Goal: Task Accomplishment & Management: Manage account settings

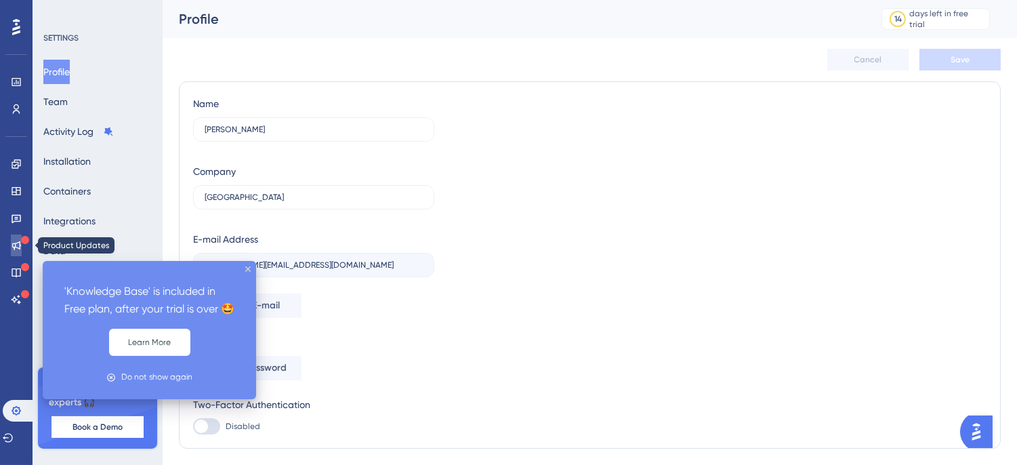
click at [22, 251] on link at bounding box center [16, 245] width 11 height 22
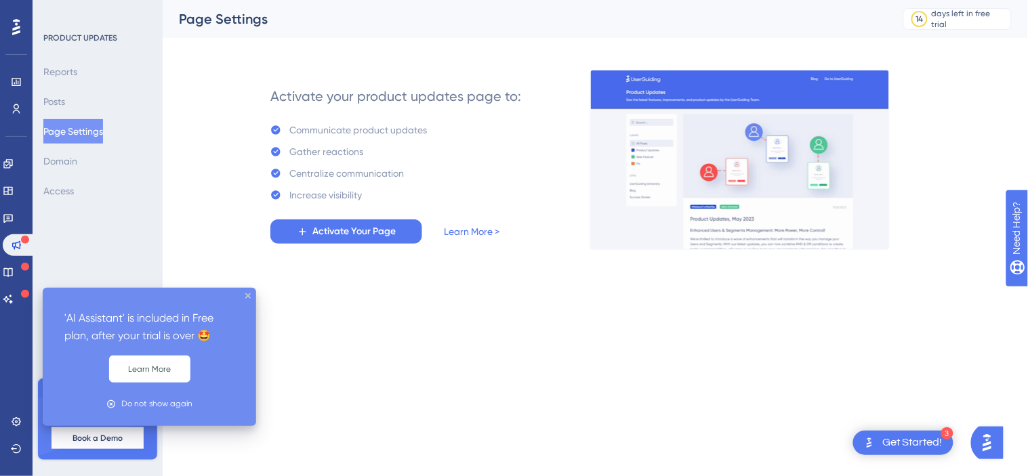
click at [21, 288] on div at bounding box center [25, 294] width 8 height 13
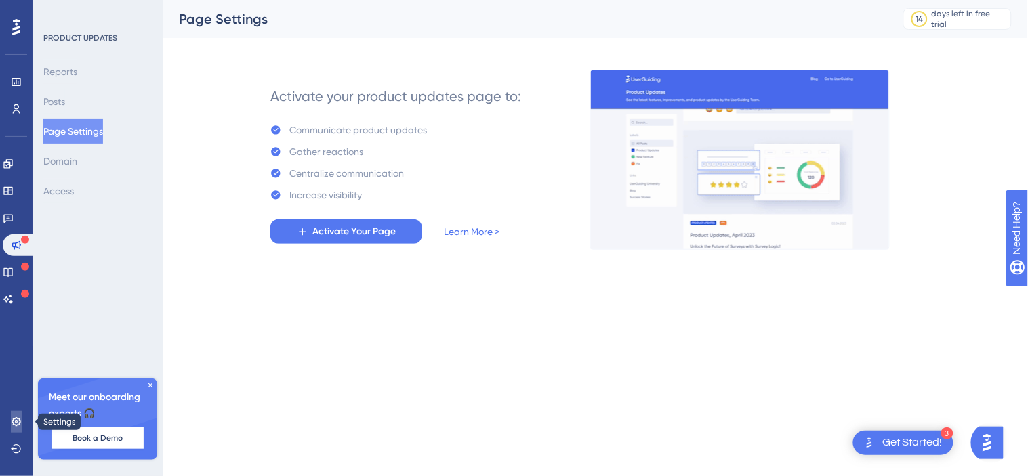
click at [19, 428] on icon at bounding box center [16, 422] width 11 height 11
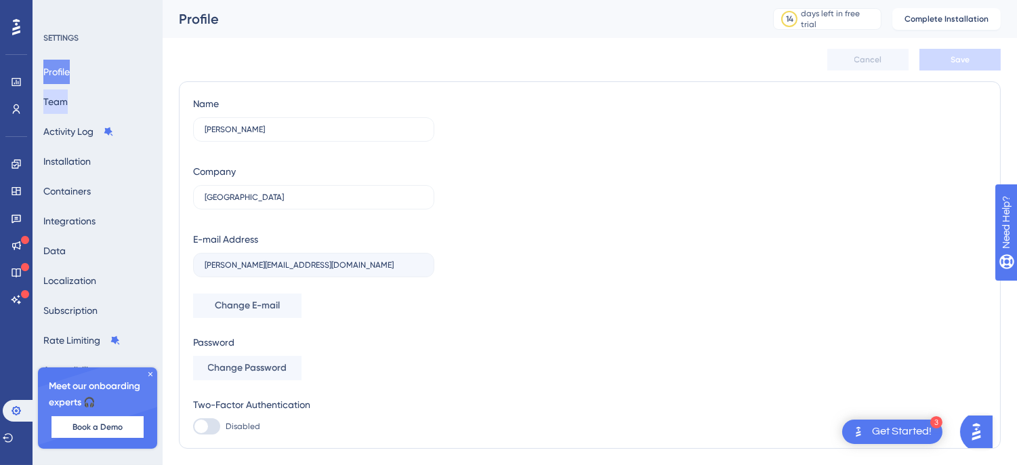
click at [68, 98] on button "Team" at bounding box center [55, 101] width 24 height 24
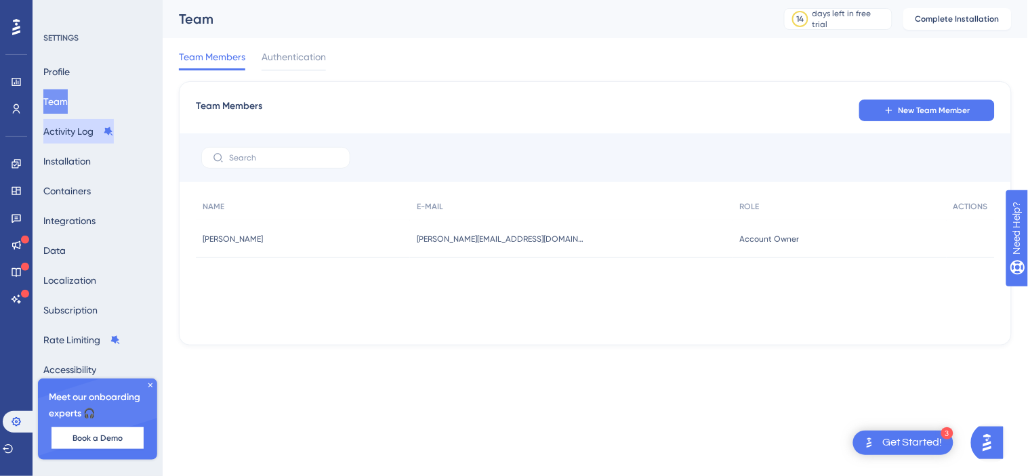
click at [66, 124] on button "Activity Log" at bounding box center [78, 131] width 70 height 24
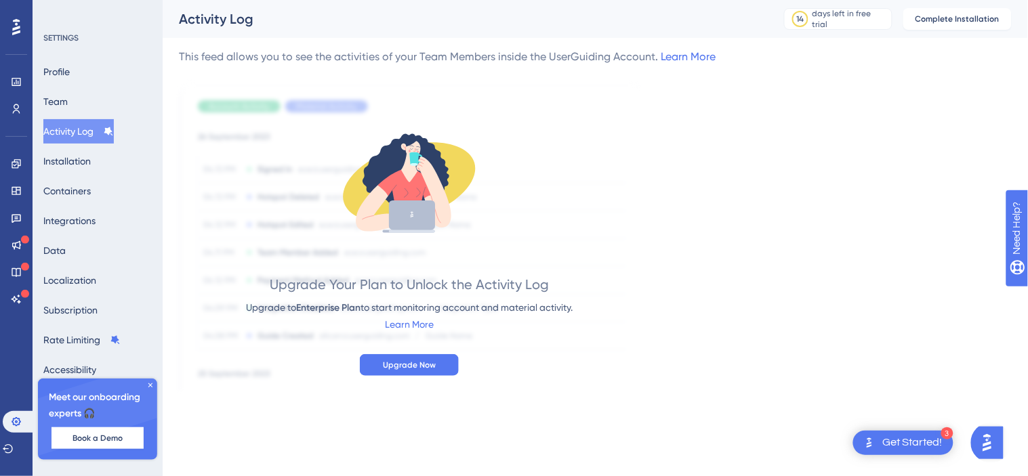
drag, startPoint x: 993, startPoint y: 11, endPoint x: 708, endPoint y: 79, distance: 293.9
click at [708, 79] on div "This feed allows you to see the activities of your Team Members inside the User…" at bounding box center [595, 220] width 833 height 342
click at [151, 380] on div "Meet our onboarding experts 🎧 Book a Demo" at bounding box center [97, 419] width 119 height 81
click at [150, 382] on icon at bounding box center [150, 386] width 8 height 8
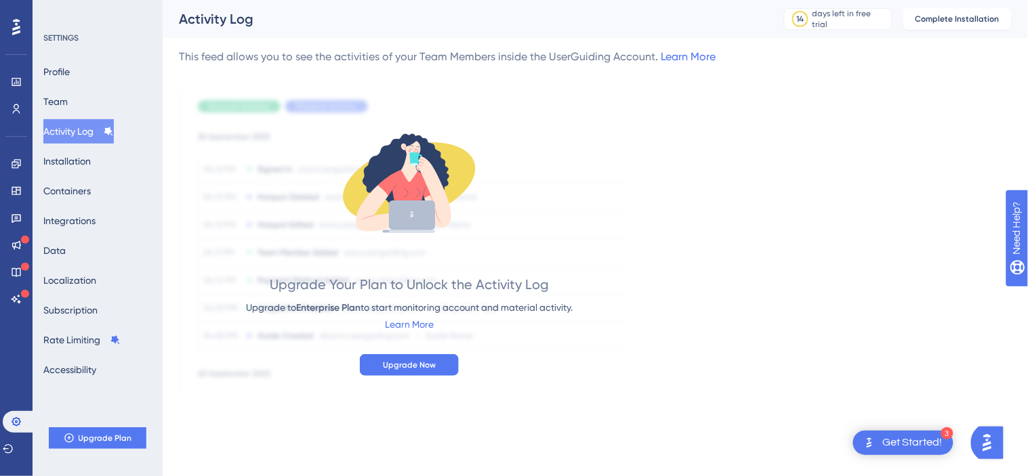
click at [308, 14] on div "Activity Log" at bounding box center [464, 18] width 571 height 19
click at [59, 76] on button "Profile" at bounding box center [56, 72] width 26 height 24
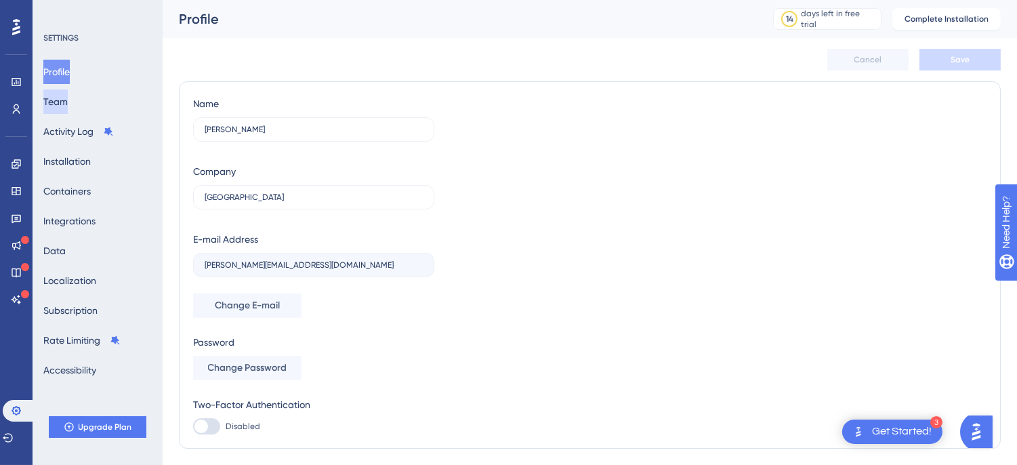
click at [66, 103] on button "Team" at bounding box center [55, 101] width 24 height 24
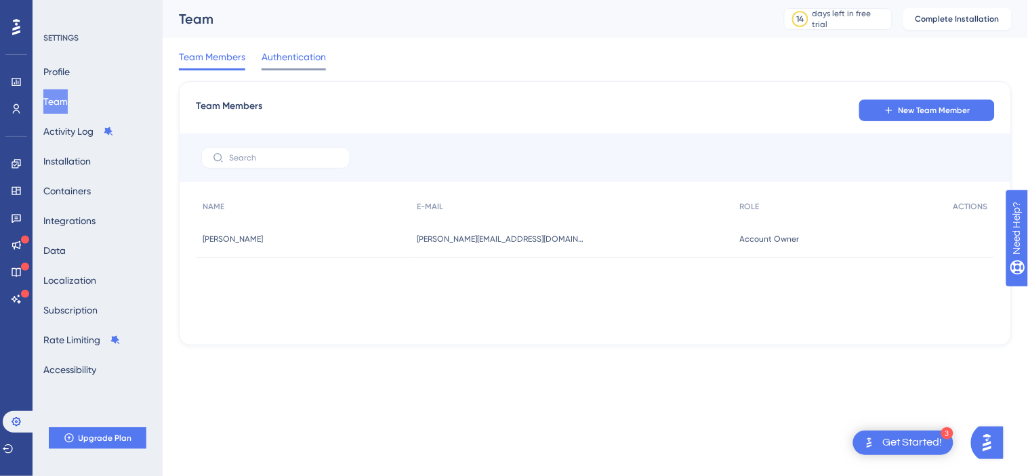
click at [287, 65] on div "Authentication" at bounding box center [294, 60] width 64 height 22
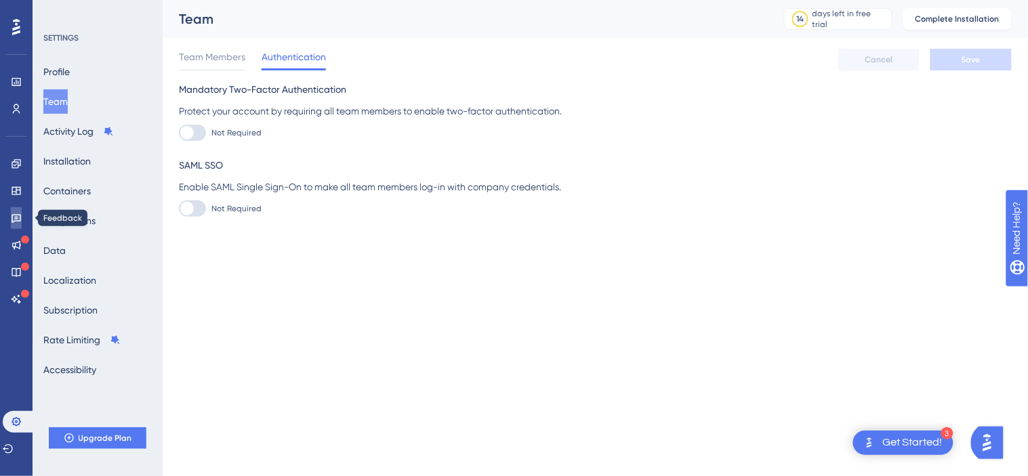
click at [11, 215] on link at bounding box center [16, 218] width 11 height 22
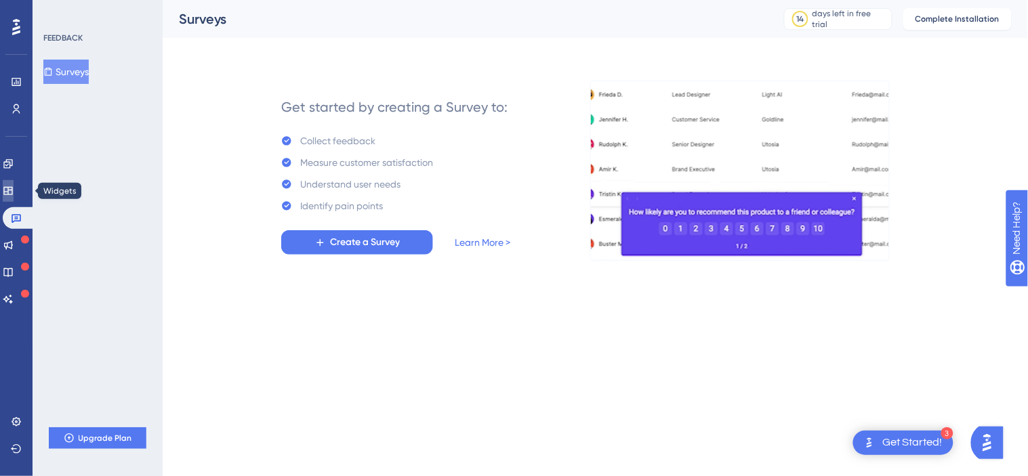
click at [9, 191] on link at bounding box center [8, 191] width 11 height 22
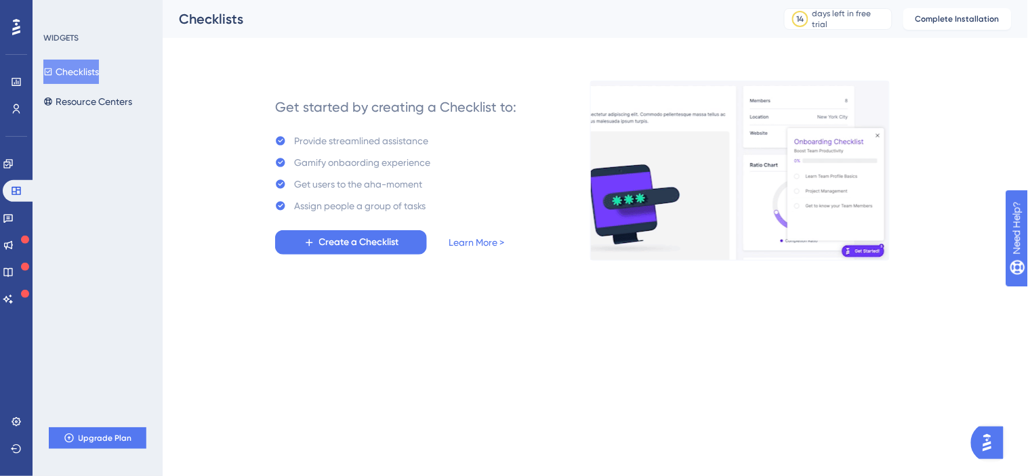
click at [16, 68] on div "Performance Users" at bounding box center [16, 79] width 22 height 82
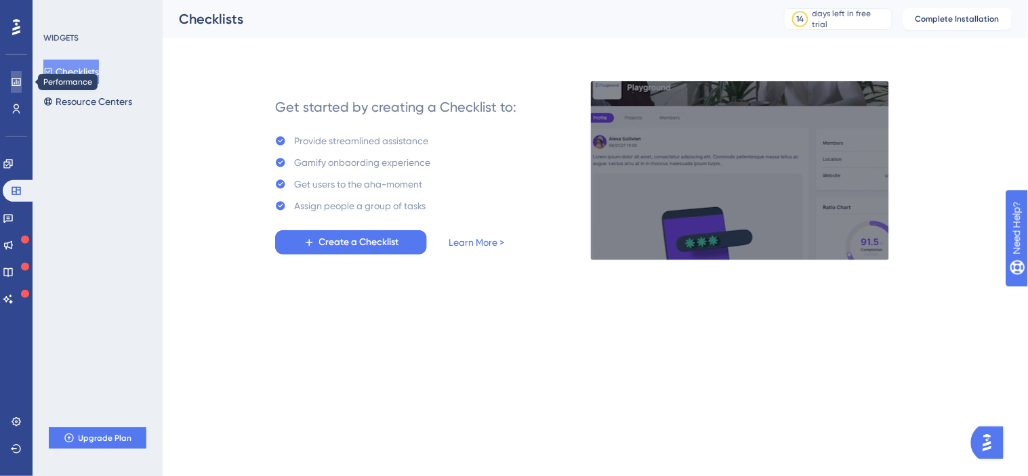
click at [16, 77] on icon at bounding box center [16, 82] width 11 height 11
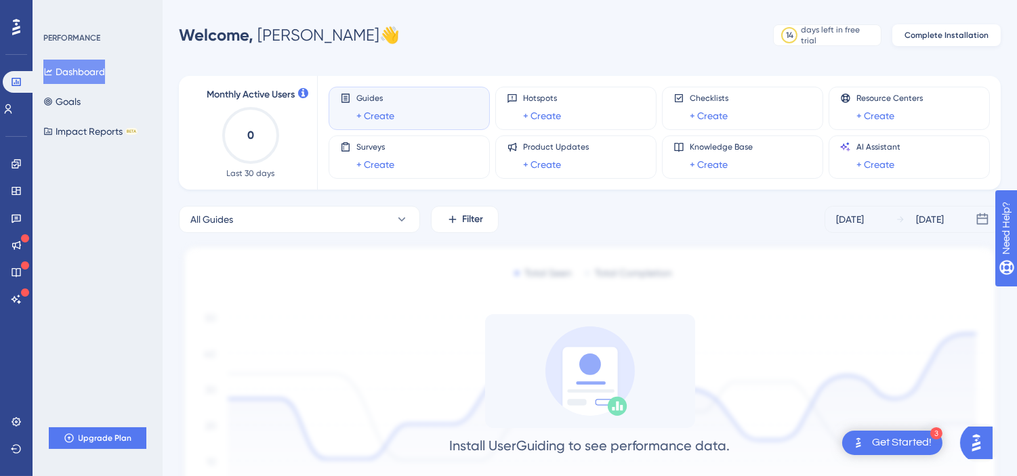
drag, startPoint x: 930, startPoint y: 18, endPoint x: 928, endPoint y: 32, distance: 13.7
click at [928, 32] on div "Performance Users Engagement Widgets Feedback Product Updates Knowledge Base AI…" at bounding box center [508, 298] width 1017 height 596
click at [928, 32] on span "Complete Installation" at bounding box center [947, 35] width 84 height 11
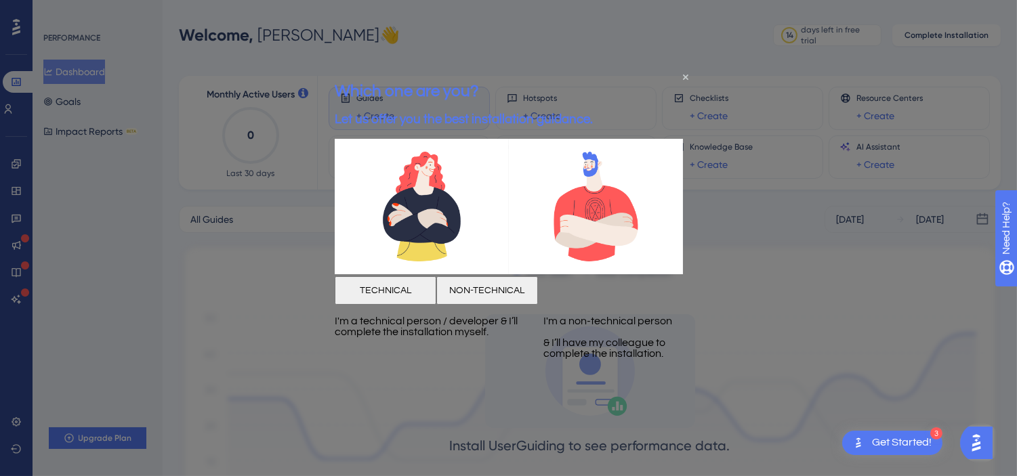
click at [537, 305] on button "NON-TECHNICAL" at bounding box center [487, 290] width 102 height 28
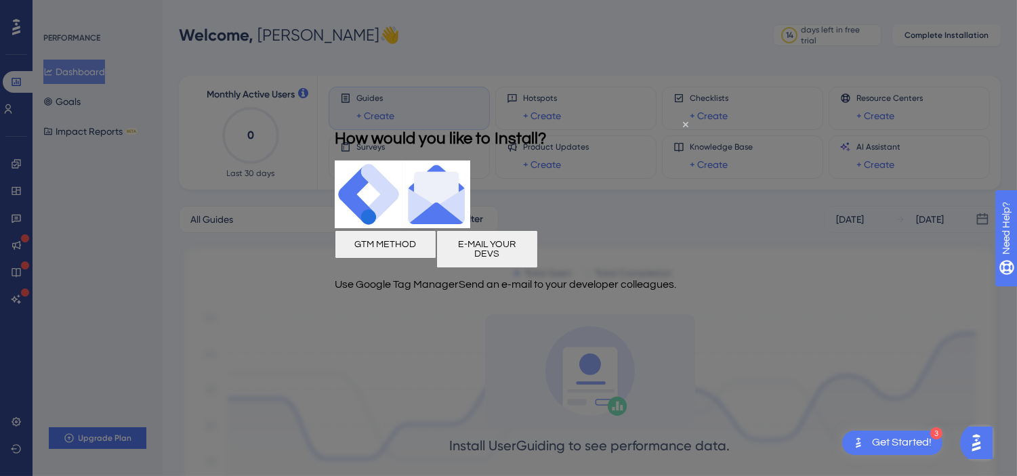
click at [537, 268] on button "E-MAIL YOUR DEVS" at bounding box center [487, 249] width 102 height 38
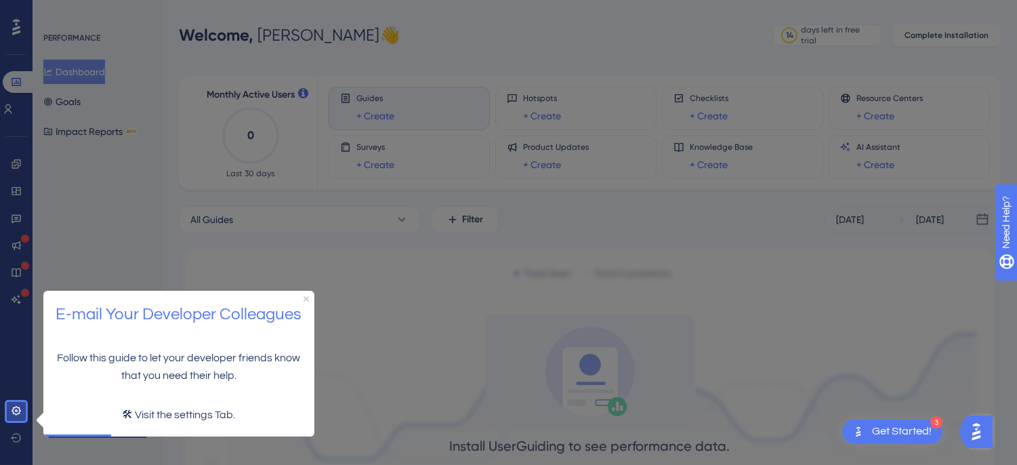
click at [152, 416] on p "🛠 Visit the settings Tab." at bounding box center [178, 416] width 249 height 18
click at [142, 15] on div at bounding box center [527, 298] width 1002 height 596
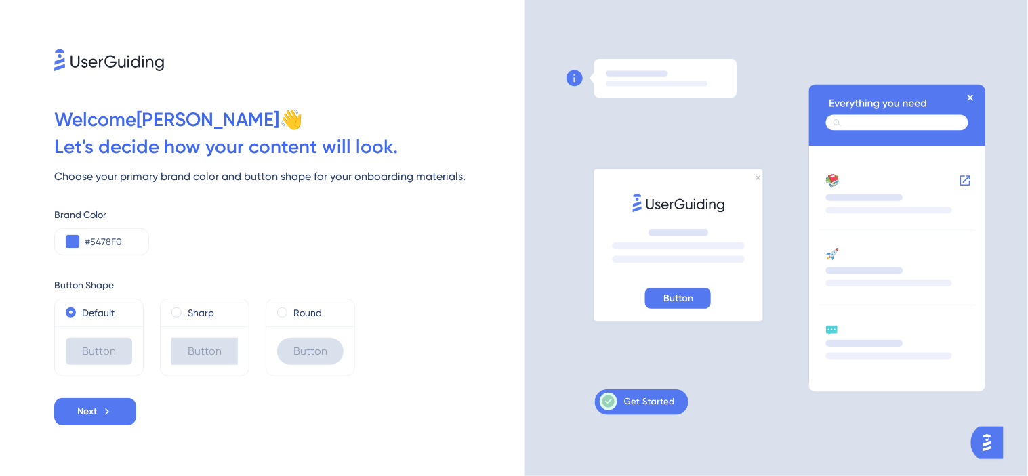
click at [951, 119] on icon at bounding box center [897, 123] width 142 height 16
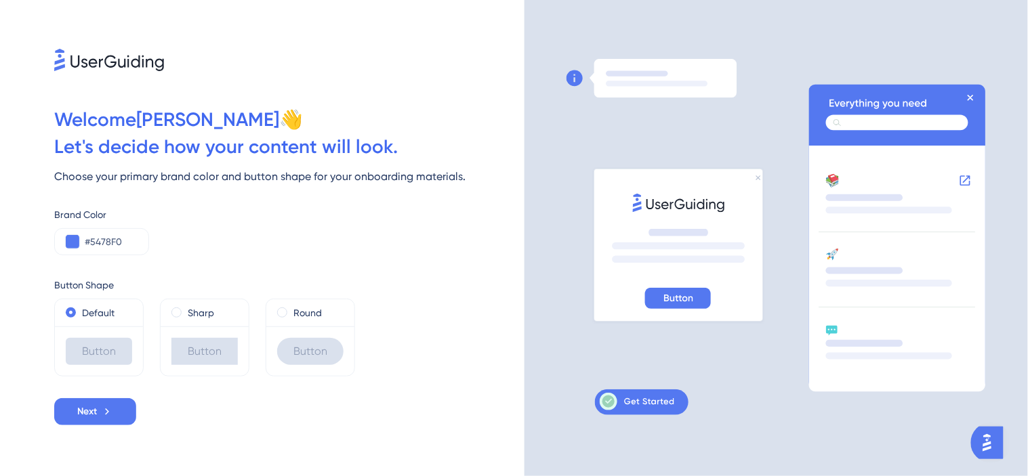
drag, startPoint x: 951, startPoint y: 119, endPoint x: 971, endPoint y: 100, distance: 27.8
click at [971, 100] on icon at bounding box center [900, 113] width 152 height 36
click at [104, 416] on icon at bounding box center [107, 412] width 12 height 12
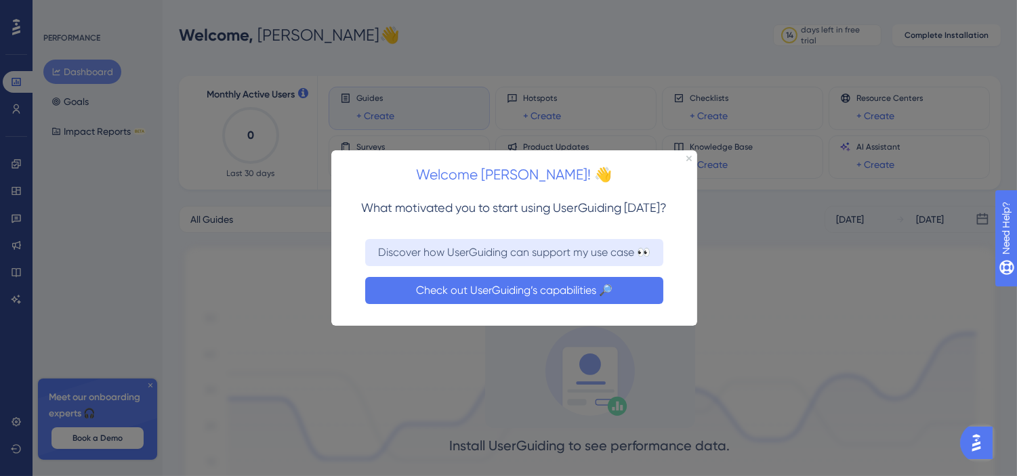
click at [597, 287] on button "Check out UserGuiding’s capabilities 🔎" at bounding box center [514, 289] width 298 height 27
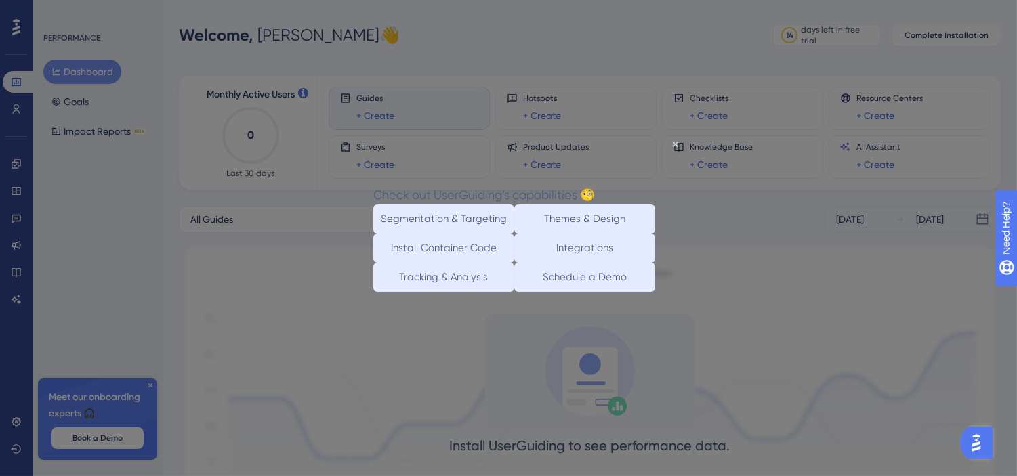
click at [594, 184] on div "Check out UserGuiding’s capabilities 🧐" at bounding box center [484, 194] width 222 height 20
click at [676, 141] on icon "Close Preview" at bounding box center [674, 143] width 5 height 5
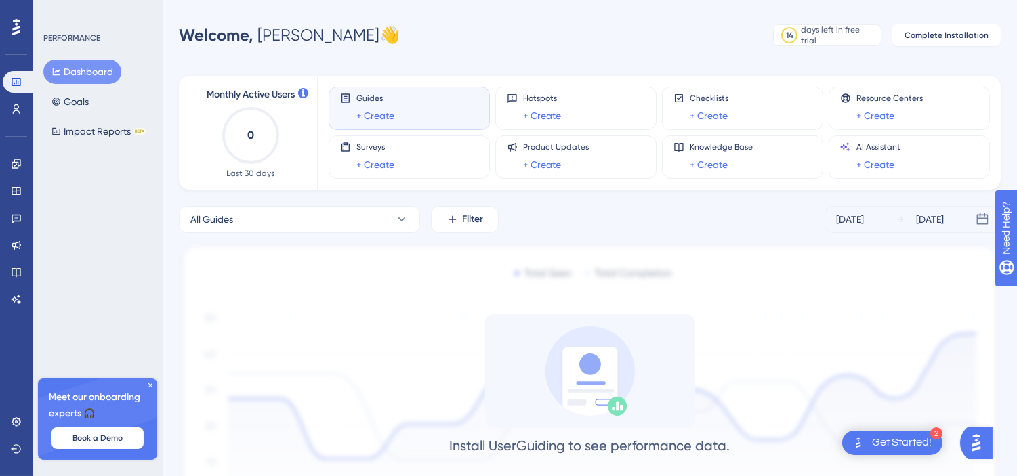
click at [22, 25] on div at bounding box center [16, 27] width 22 height 22
click at [16, 25] on icon at bounding box center [16, 27] width 8 height 16
click at [49, 30] on div "PERFORMANCE Dashboard Goals Impact Reports BETA Meet our onboarding experts 🎧 B…" at bounding box center [98, 238] width 130 height 476
click at [55, 35] on div "PERFORMANCE" at bounding box center [71, 38] width 57 height 11
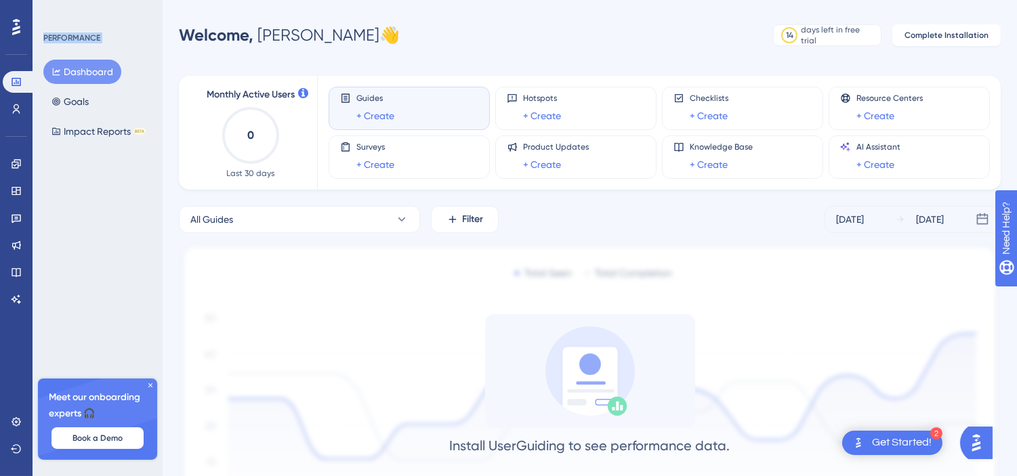
click at [55, 35] on div "PERFORMANCE" at bounding box center [71, 38] width 57 height 11
click at [70, 131] on button "Impact Reports BETA" at bounding box center [98, 131] width 110 height 24
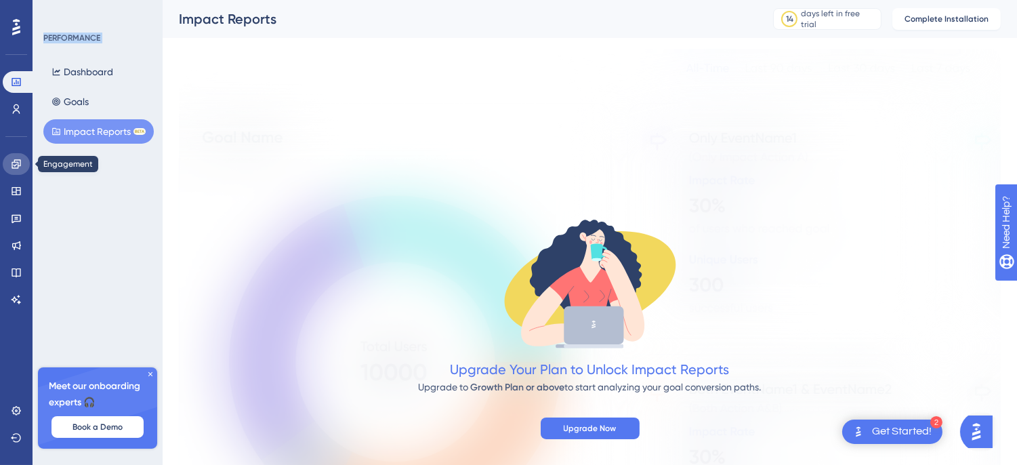
click at [5, 156] on link at bounding box center [16, 164] width 27 height 22
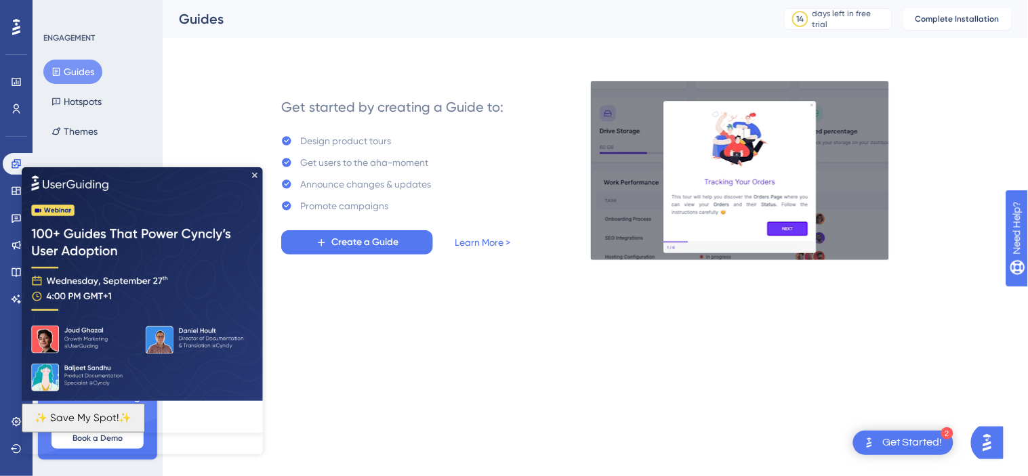
click at [14, 31] on icon at bounding box center [16, 27] width 8 height 18
click at [251, 173] on icon "Close Preview" at bounding box center [253, 174] width 5 height 5
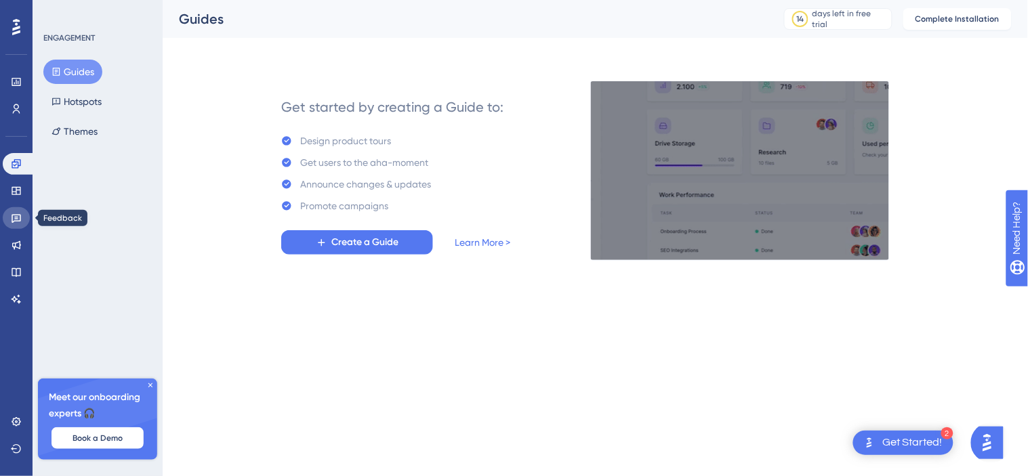
click at [9, 212] on link at bounding box center [16, 218] width 27 height 22
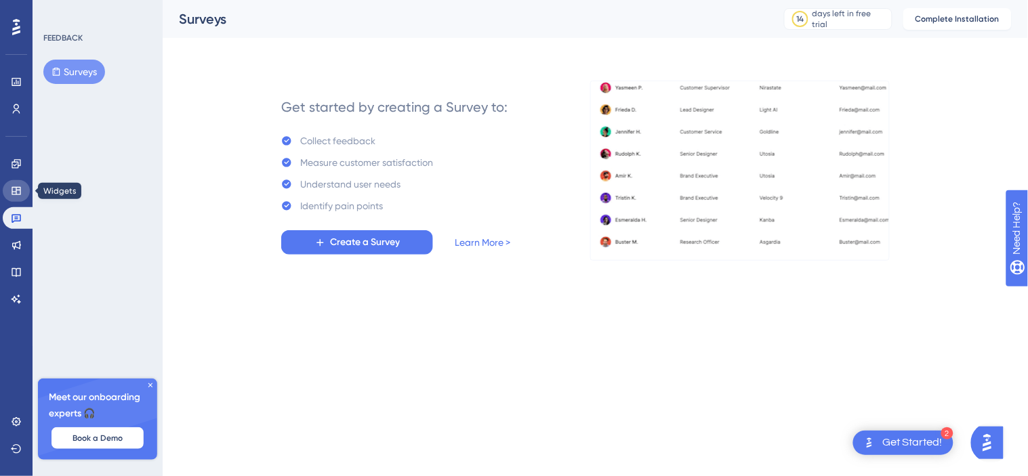
click at [8, 190] on link at bounding box center [16, 191] width 27 height 22
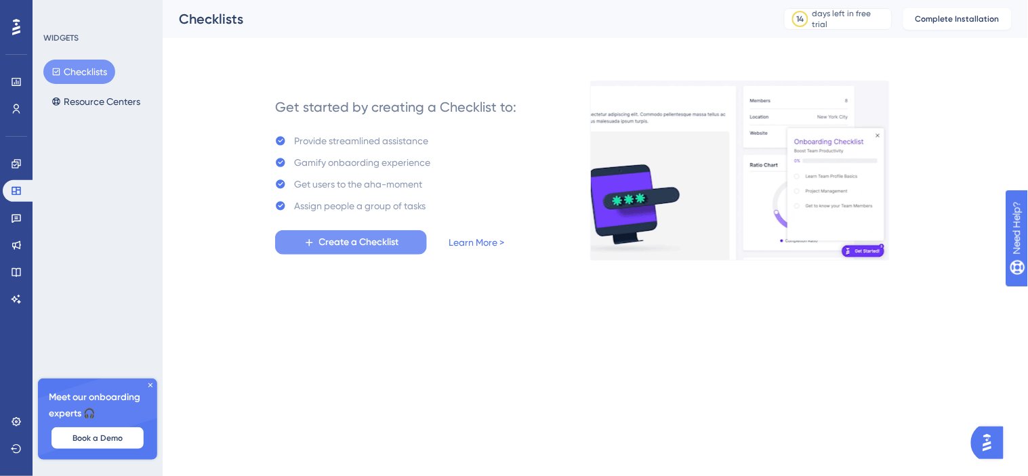
click at [361, 244] on span "Create a Checklist" at bounding box center [359, 242] width 80 height 16
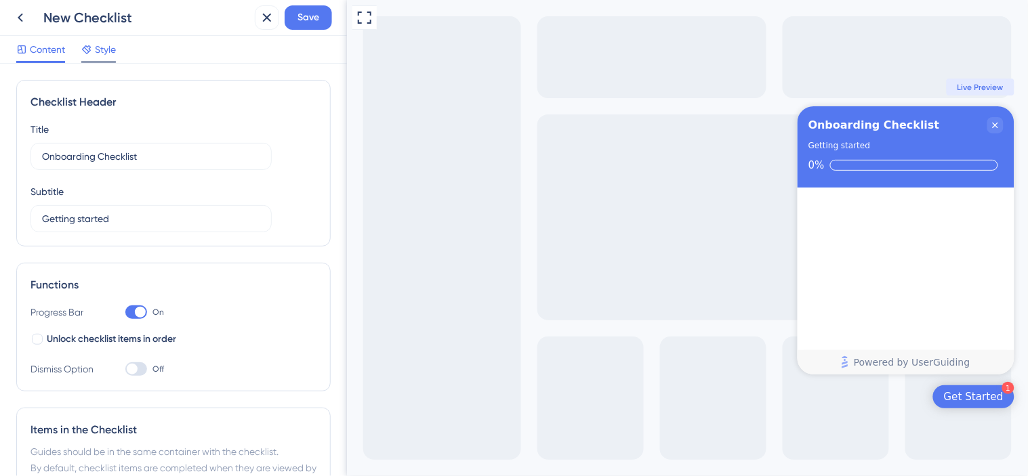
click at [93, 49] on div "Style" at bounding box center [98, 49] width 35 height 16
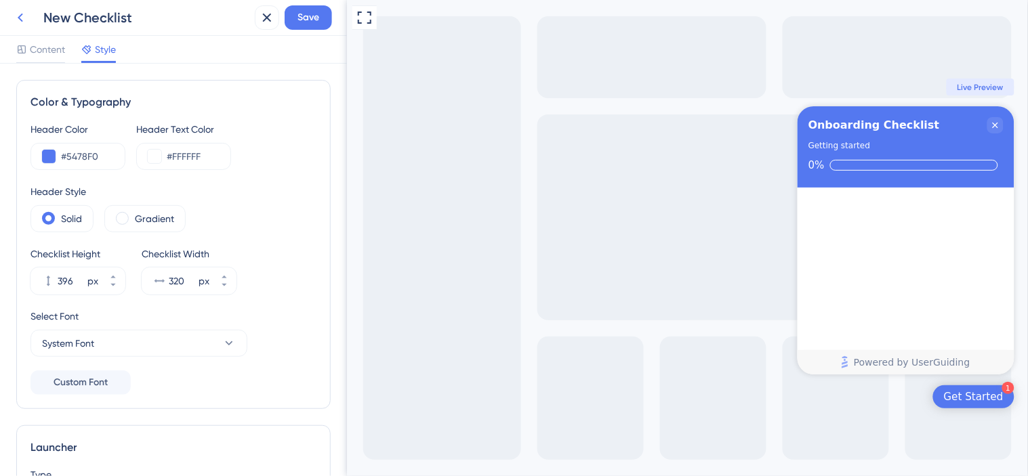
click at [12, 26] on button at bounding box center [20, 17] width 24 height 24
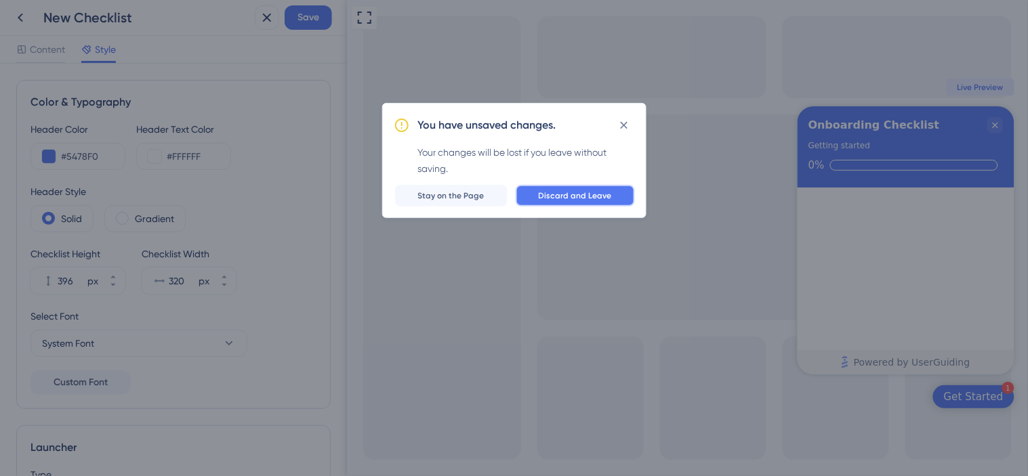
click at [590, 194] on span "Discard and Leave" at bounding box center [575, 195] width 73 height 11
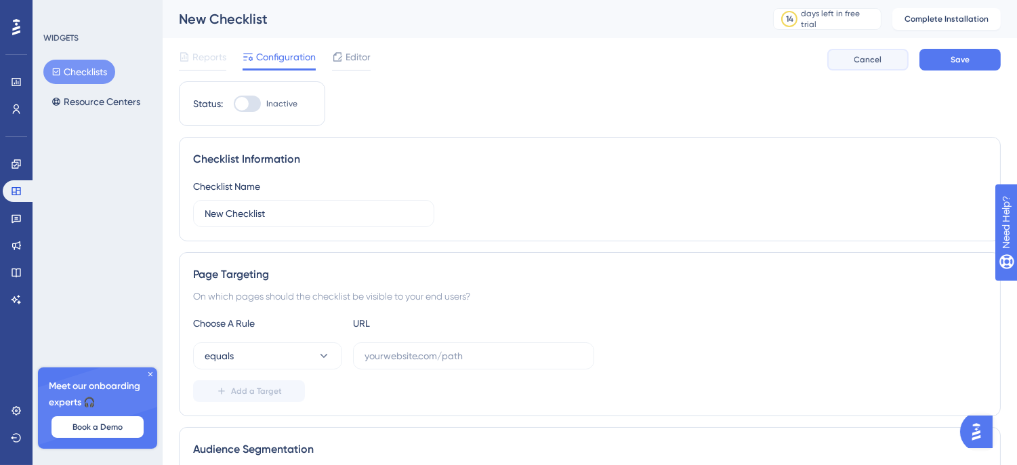
click at [878, 69] on button "Cancel" at bounding box center [867, 60] width 81 height 22
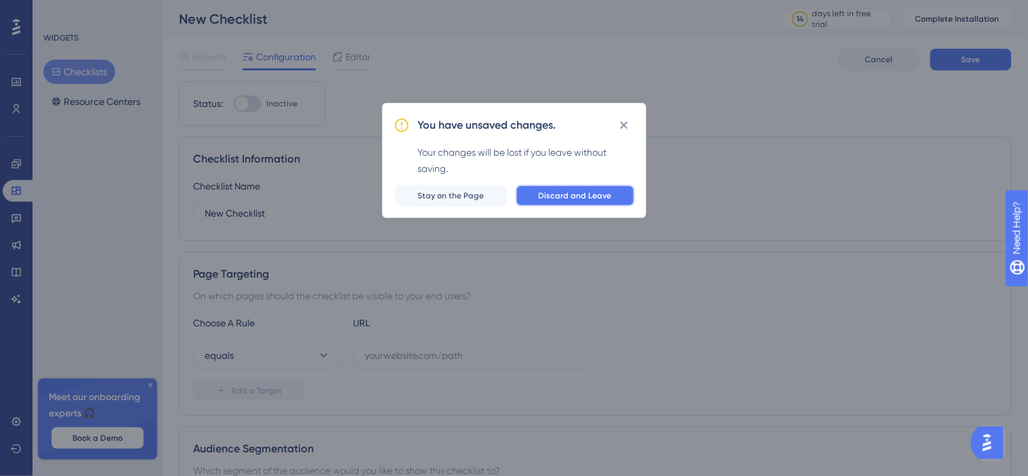
click at [560, 200] on span "Discard and Leave" at bounding box center [575, 195] width 73 height 11
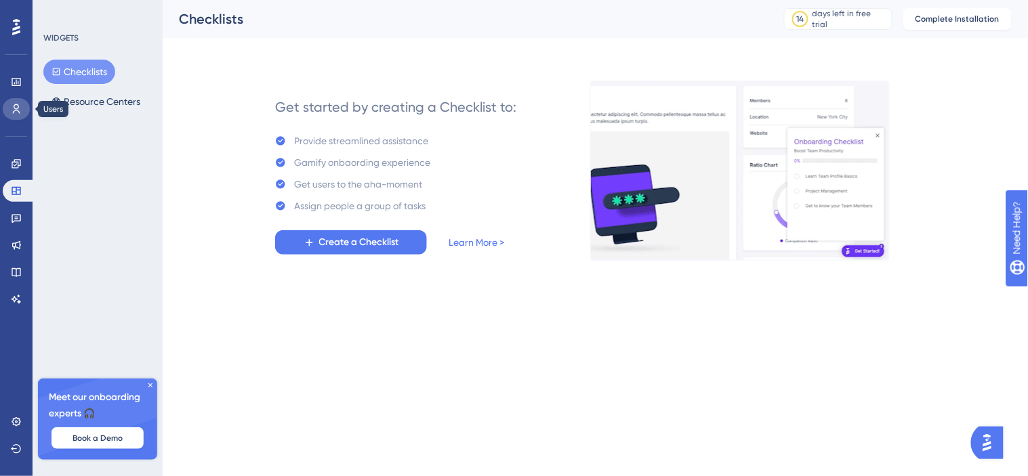
click at [9, 106] on link at bounding box center [16, 109] width 27 height 22
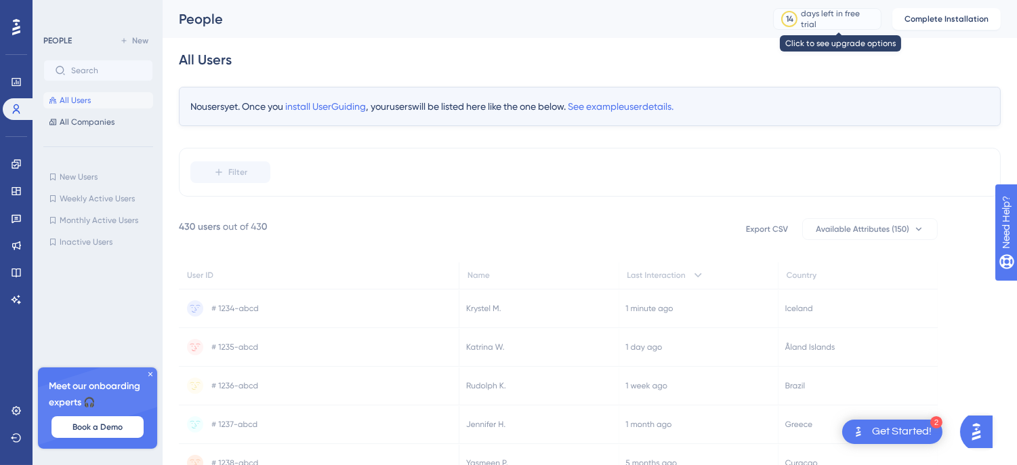
click at [831, 22] on div "days left in free trial" at bounding box center [839, 19] width 75 height 22
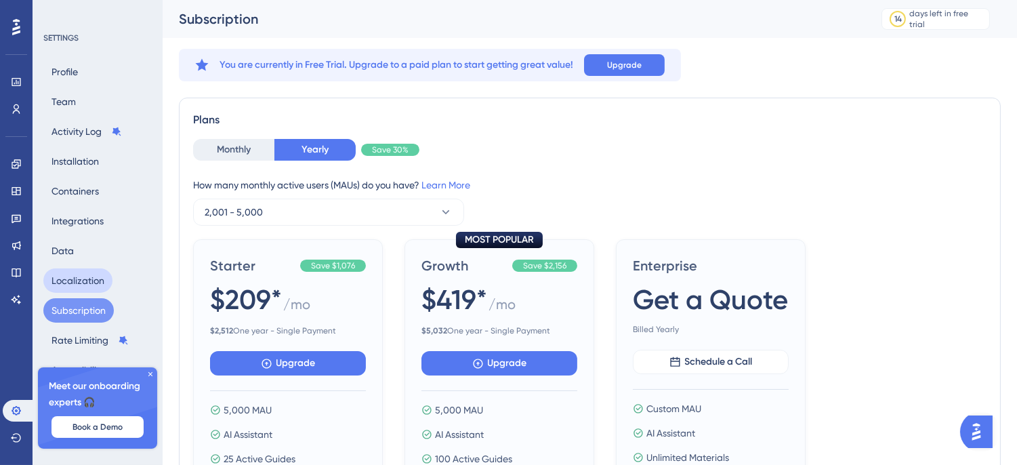
click at [73, 280] on button "Localization" at bounding box center [77, 280] width 69 height 24
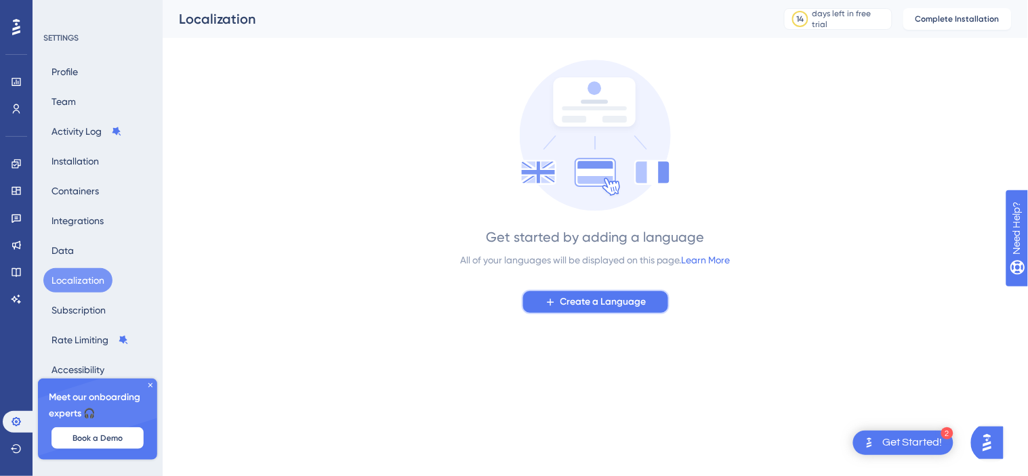
click at [584, 298] on span "Create a Language" at bounding box center [603, 302] width 86 height 16
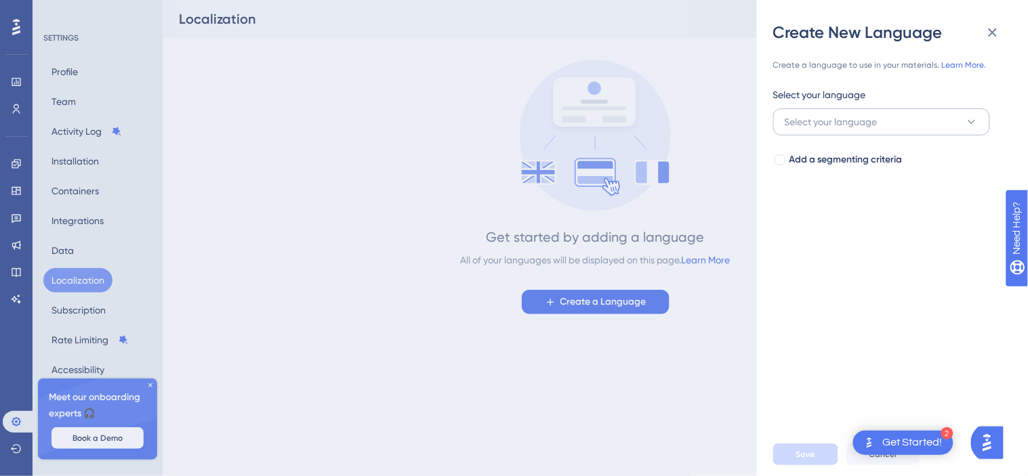
drag, startPoint x: 886, startPoint y: 103, endPoint x: 878, endPoint y: 122, distance: 20.6
click at [878, 122] on div "Select your language Select your language" at bounding box center [881, 111] width 217 height 49
click at [878, 122] on span "Select your language" at bounding box center [831, 122] width 93 height 16
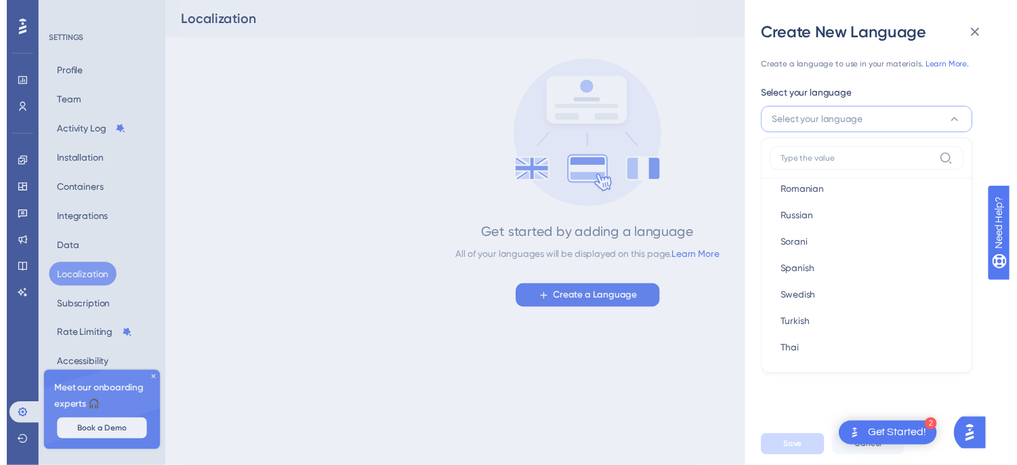
scroll to position [729, 0]
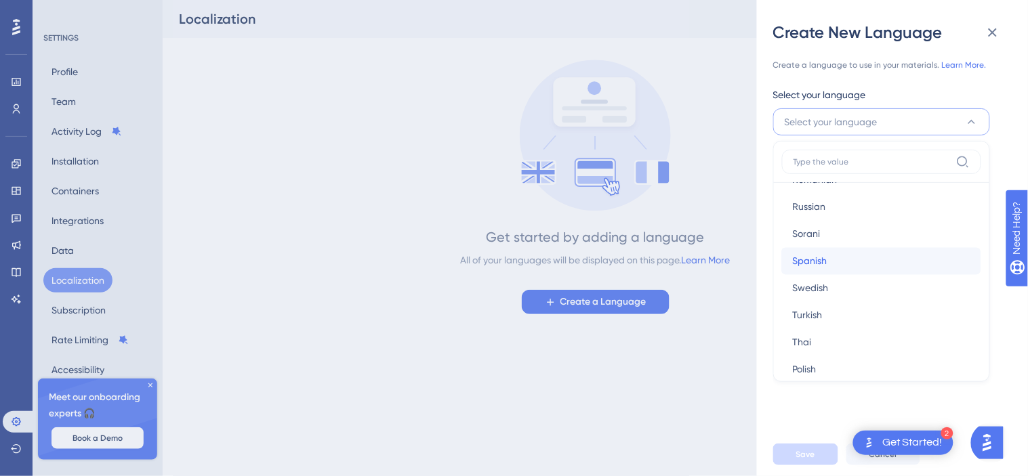
click at [793, 262] on span "Spanish" at bounding box center [810, 261] width 35 height 16
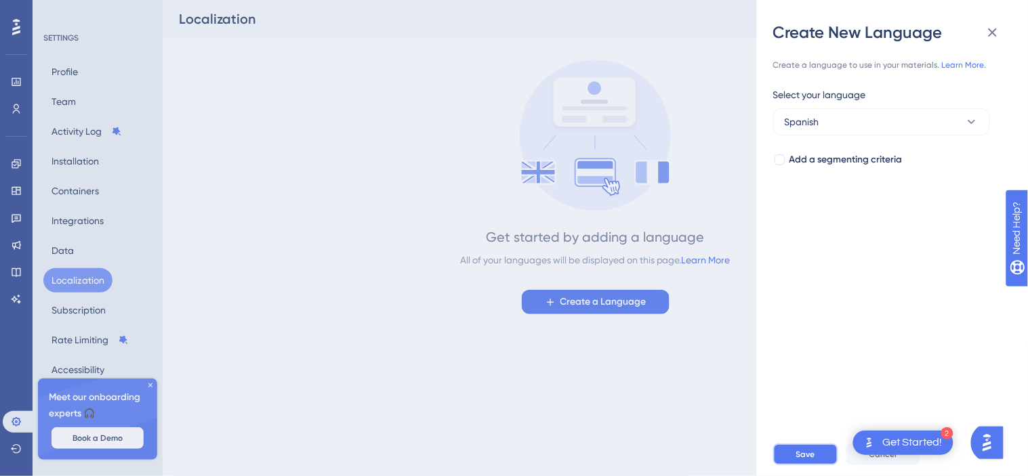
click at [825, 457] on button "Save" at bounding box center [805, 455] width 65 height 22
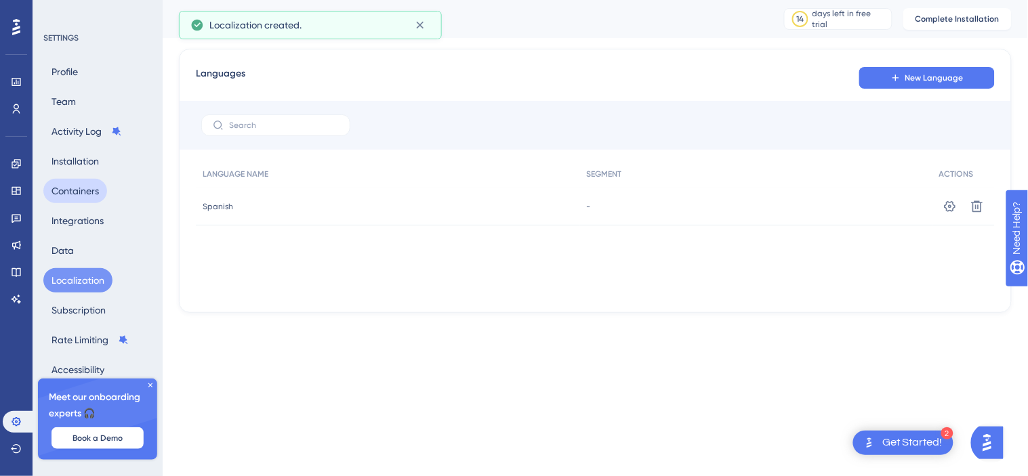
click at [85, 199] on button "Containers" at bounding box center [75, 191] width 64 height 24
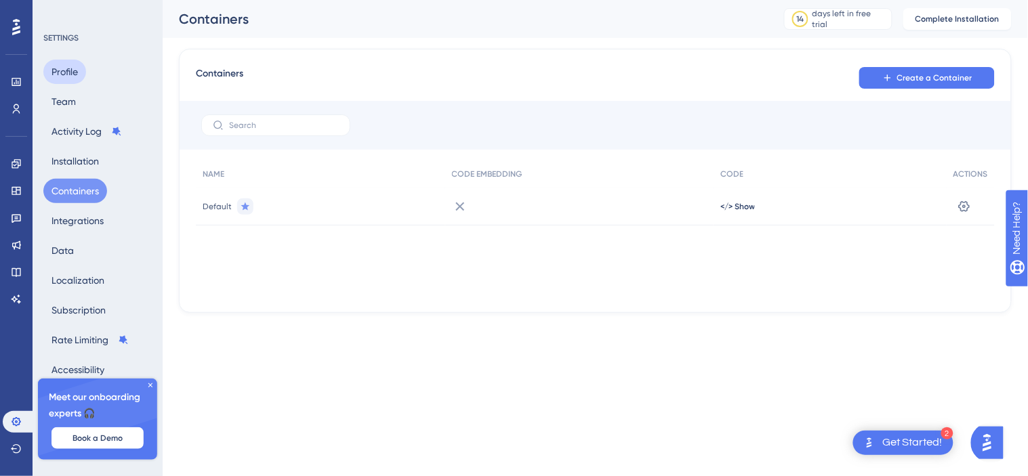
click at [71, 66] on button "Profile" at bounding box center [64, 72] width 43 height 24
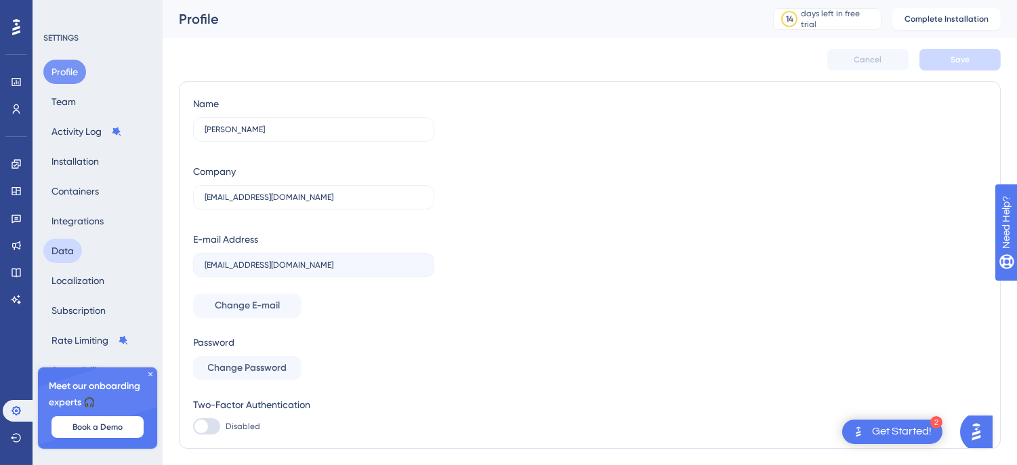
click at [75, 245] on button "Data" at bounding box center [62, 251] width 39 height 24
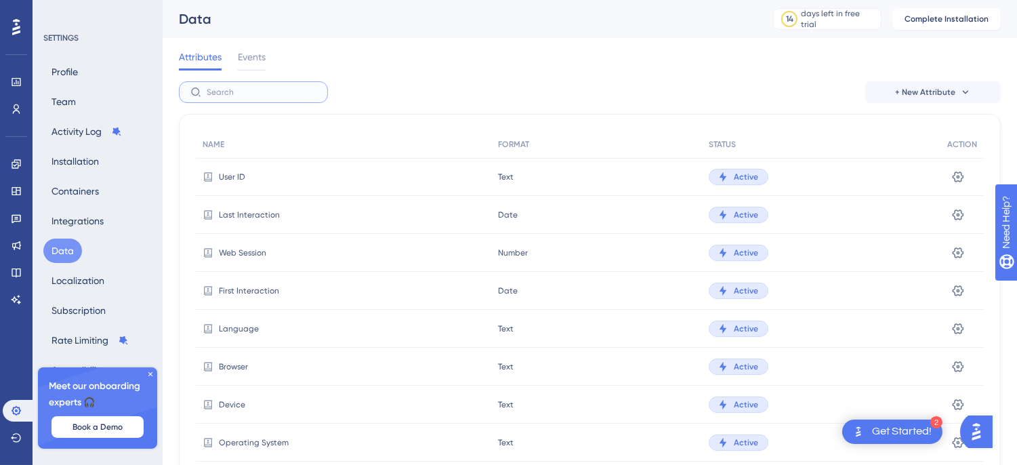
click at [244, 96] on input "text" at bounding box center [262, 91] width 110 height 9
click at [249, 66] on div "Events" at bounding box center [252, 60] width 28 height 22
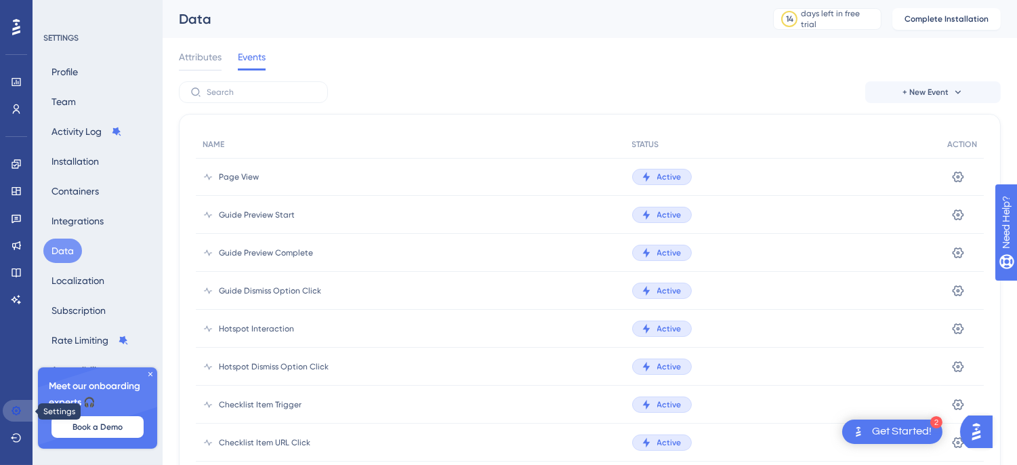
click at [7, 409] on link at bounding box center [19, 411] width 33 height 22
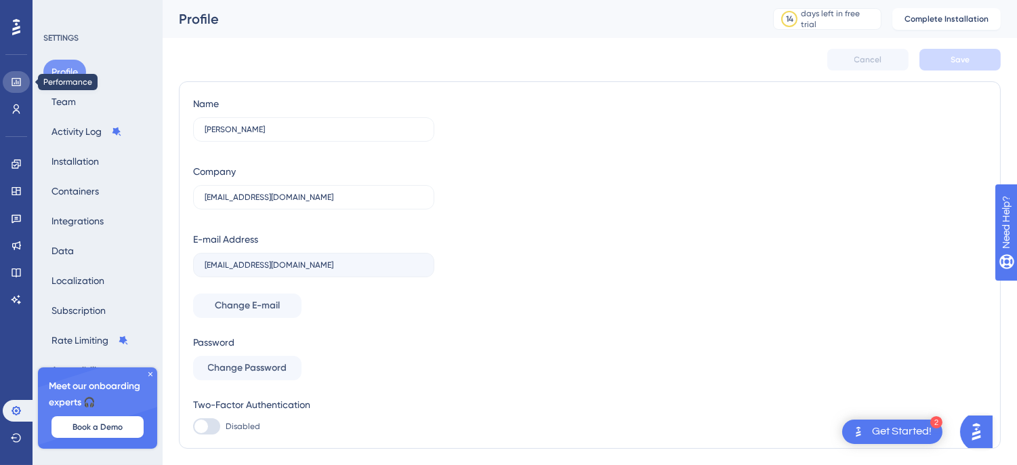
click at [28, 87] on link at bounding box center [16, 82] width 27 height 22
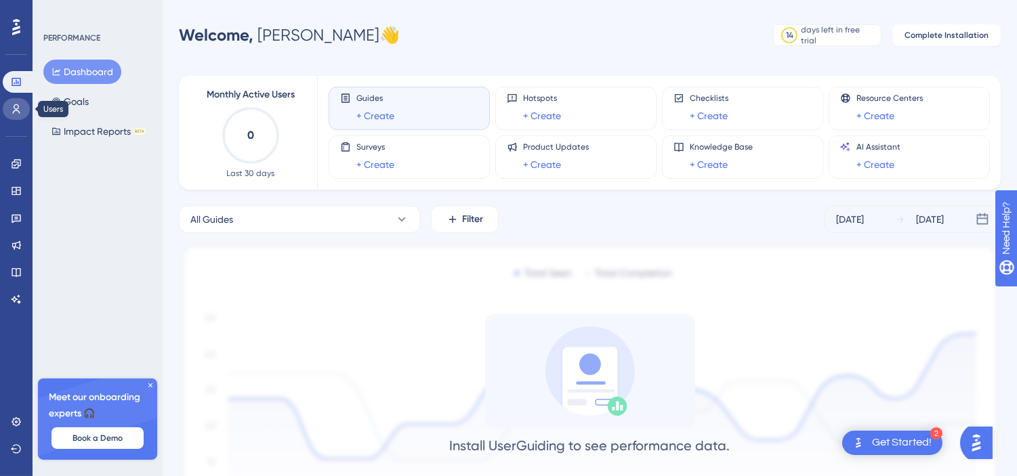
click at [21, 105] on icon at bounding box center [16, 109] width 11 height 11
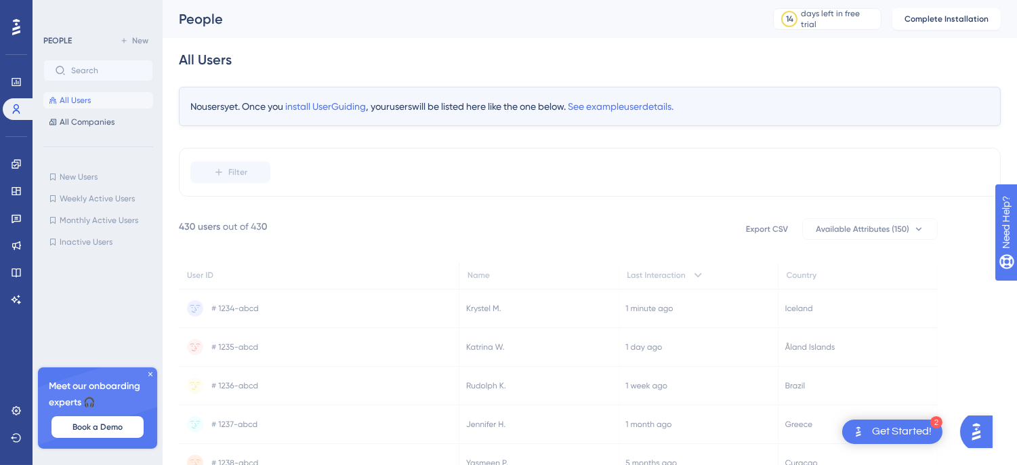
click at [64, 35] on div "PEOPLE" at bounding box center [57, 40] width 28 height 11
click at [119, 422] on span "Book a Demo" at bounding box center [98, 427] width 50 height 11
